Goal: Find specific page/section: Find specific page/section

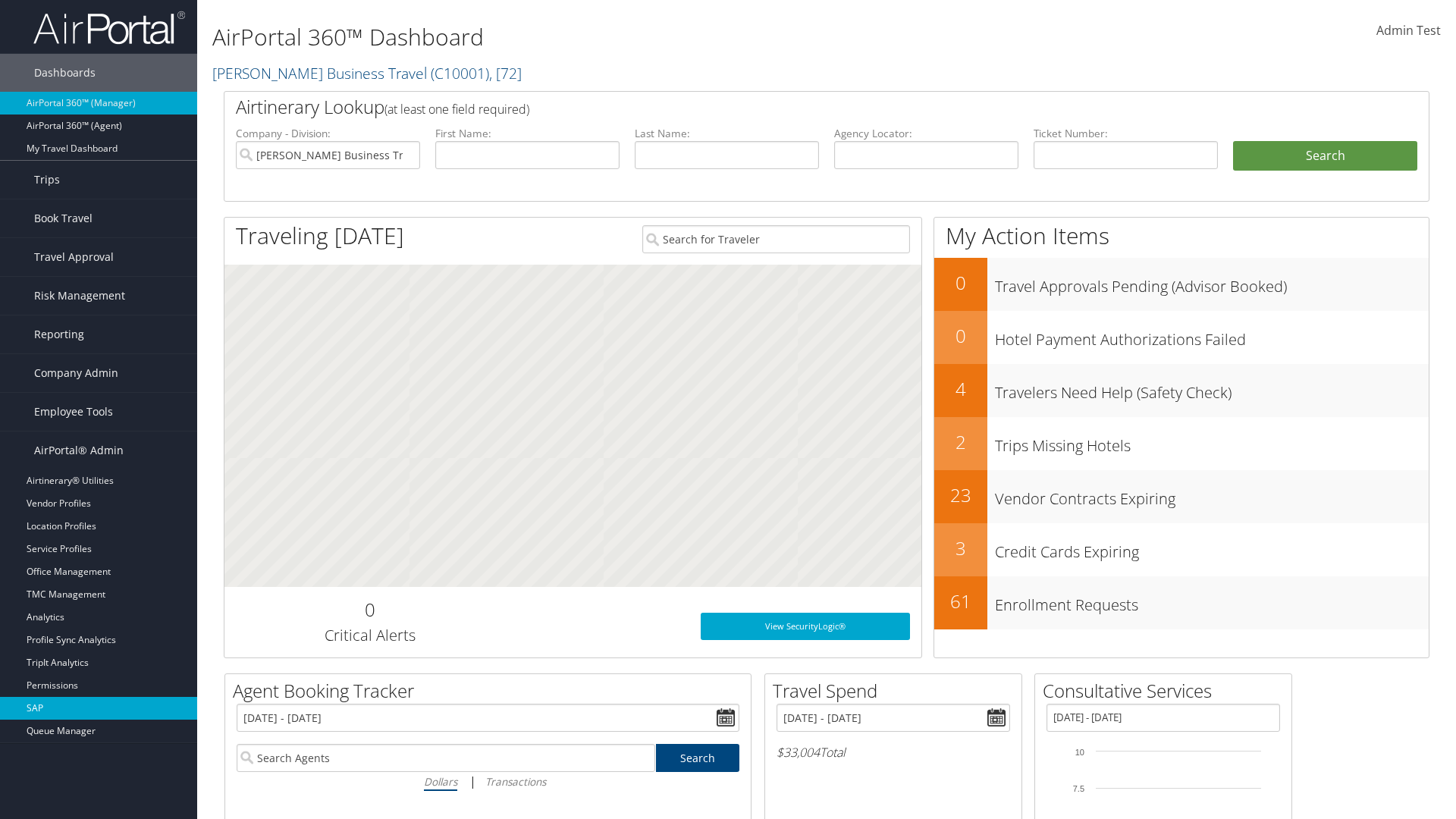
click at [99, 708] on link "SAP" at bounding box center [99, 708] width 197 height 23
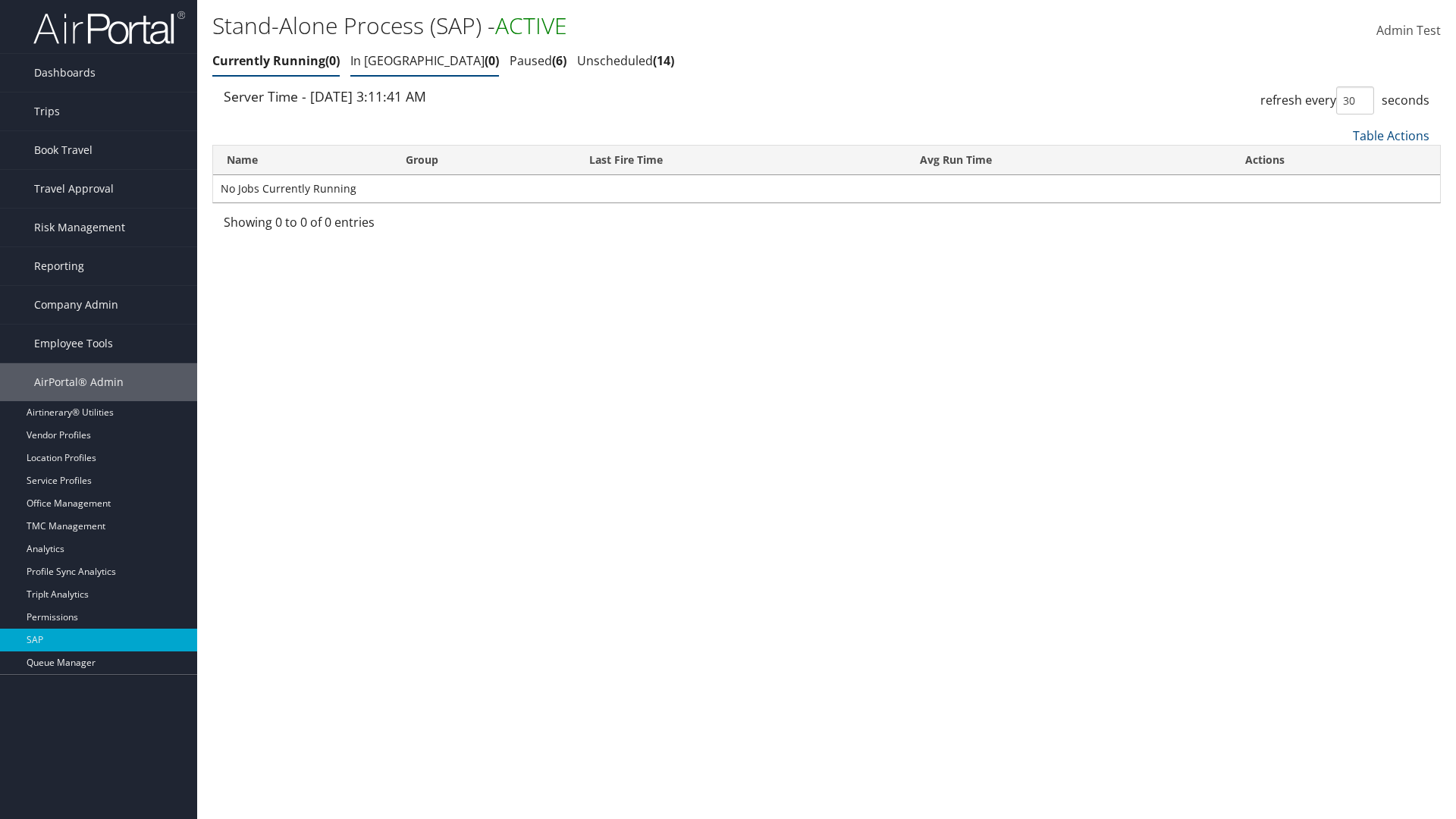
click at [381, 60] on link "In Queue 0" at bounding box center [424, 60] width 148 height 16
